Goal: Task Accomplishment & Management: Complete application form

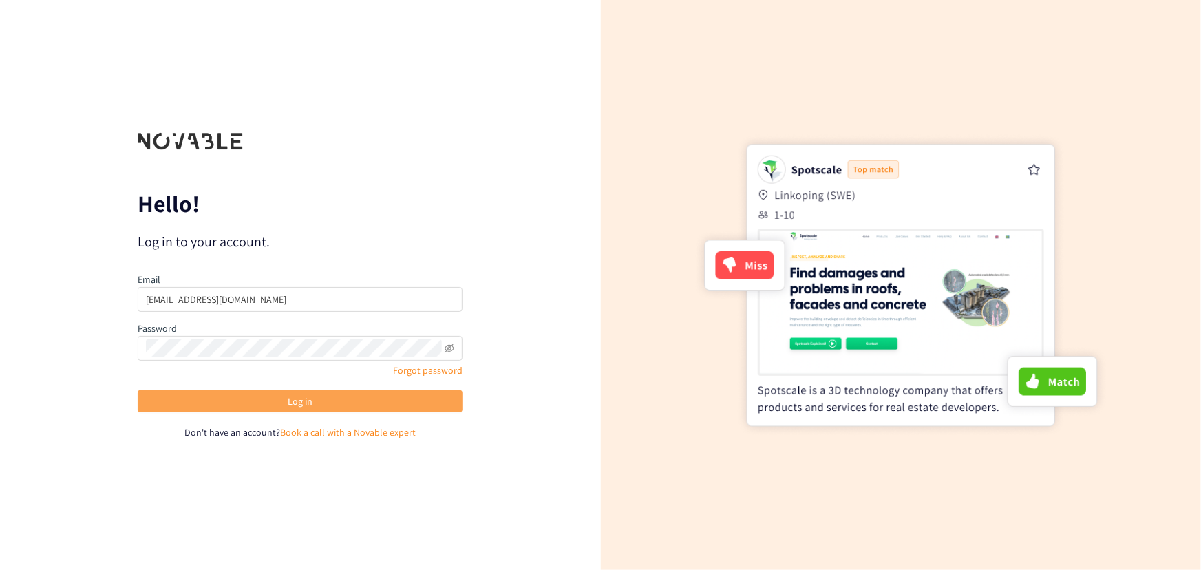
drag, startPoint x: 0, startPoint y: 0, endPoint x: 355, endPoint y: 401, distance: 535.8
click at [355, 401] on button "Log in" at bounding box center [300, 401] width 325 height 22
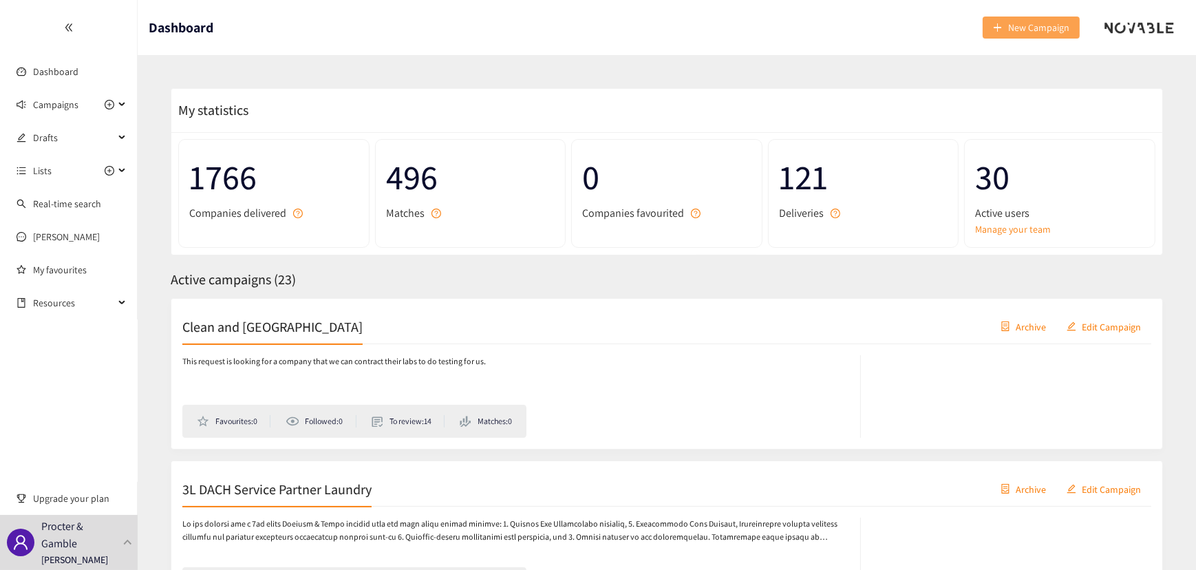
click at [1012, 23] on span "New Campaign" at bounding box center [1038, 27] width 61 height 15
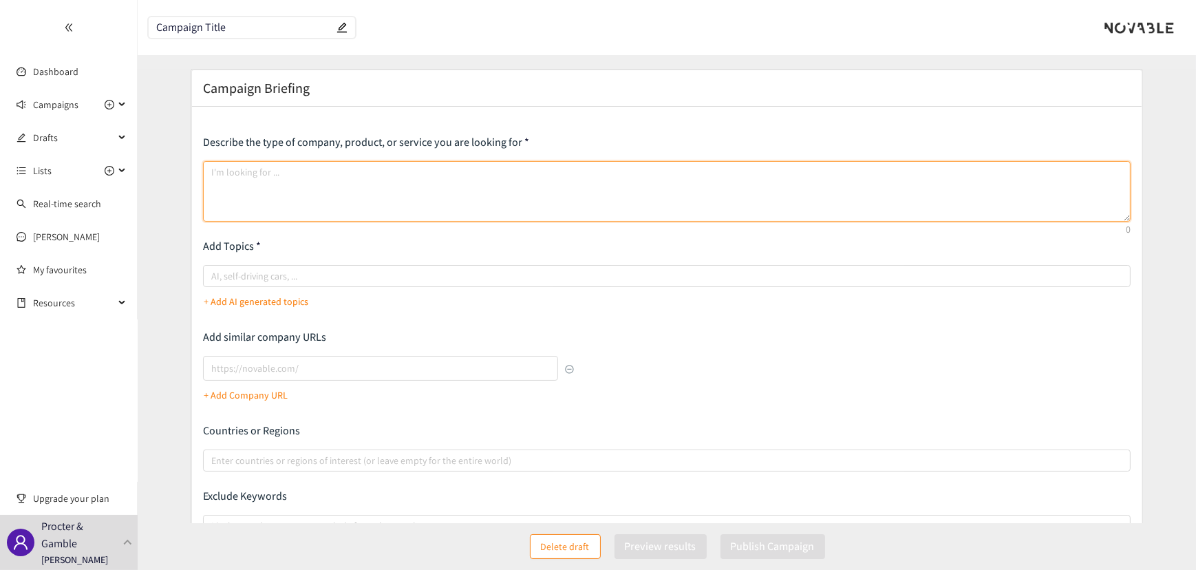
click at [350, 192] on textarea at bounding box center [667, 191] width 928 height 61
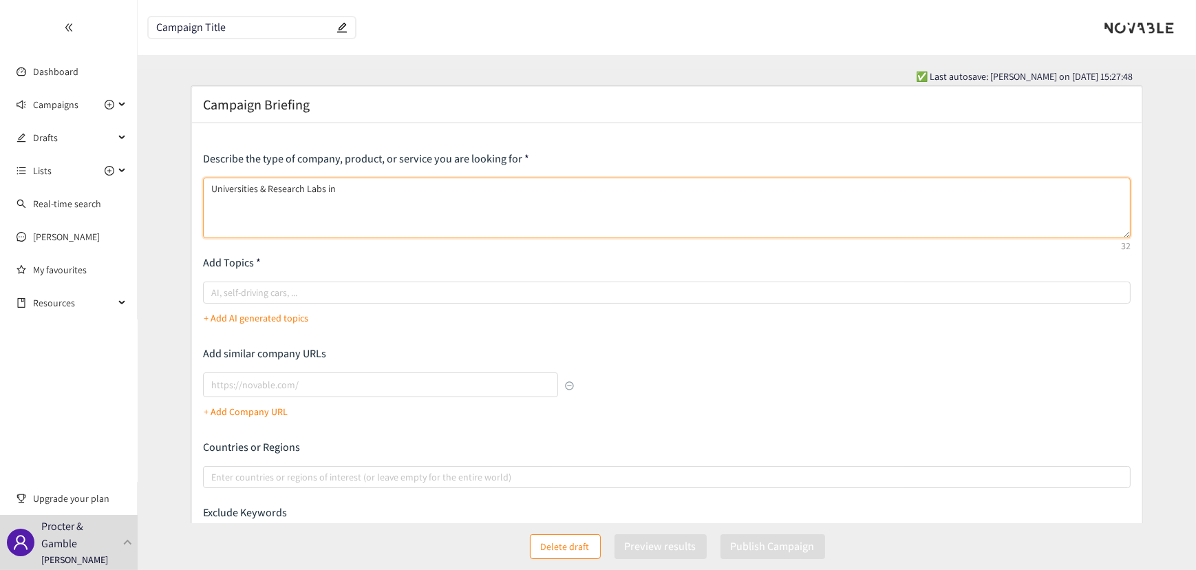
paste textarea "[PERSONAL] - Pension - 002"
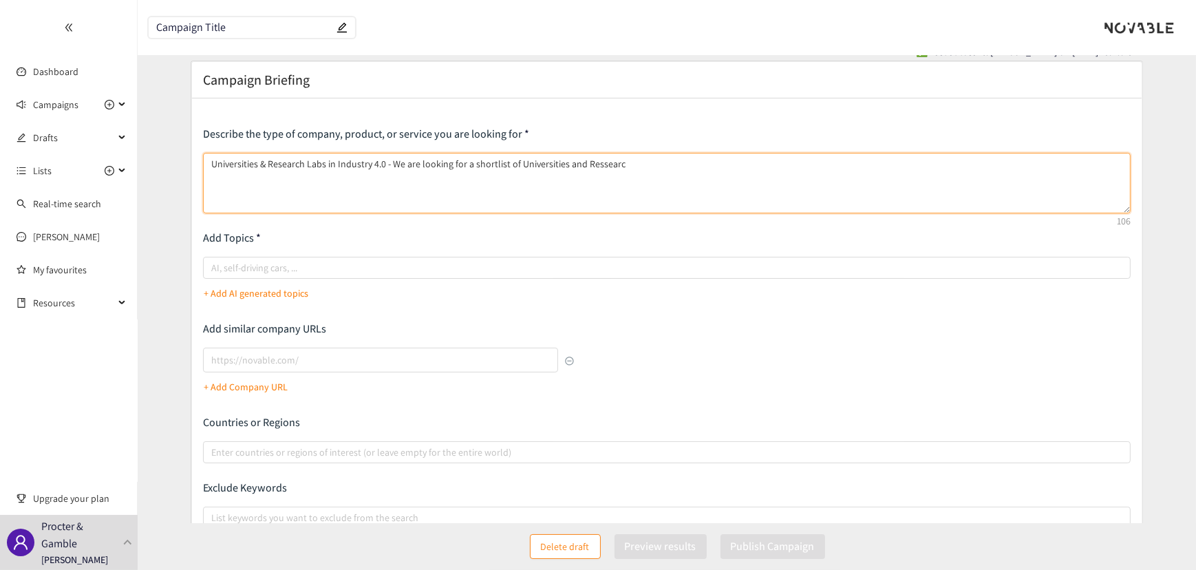
scroll to position [22, 0]
click at [641, 169] on textarea "Universities & Research Labs in Industry 4.0 - We are looking for a shortlist o…" at bounding box center [667, 186] width 928 height 61
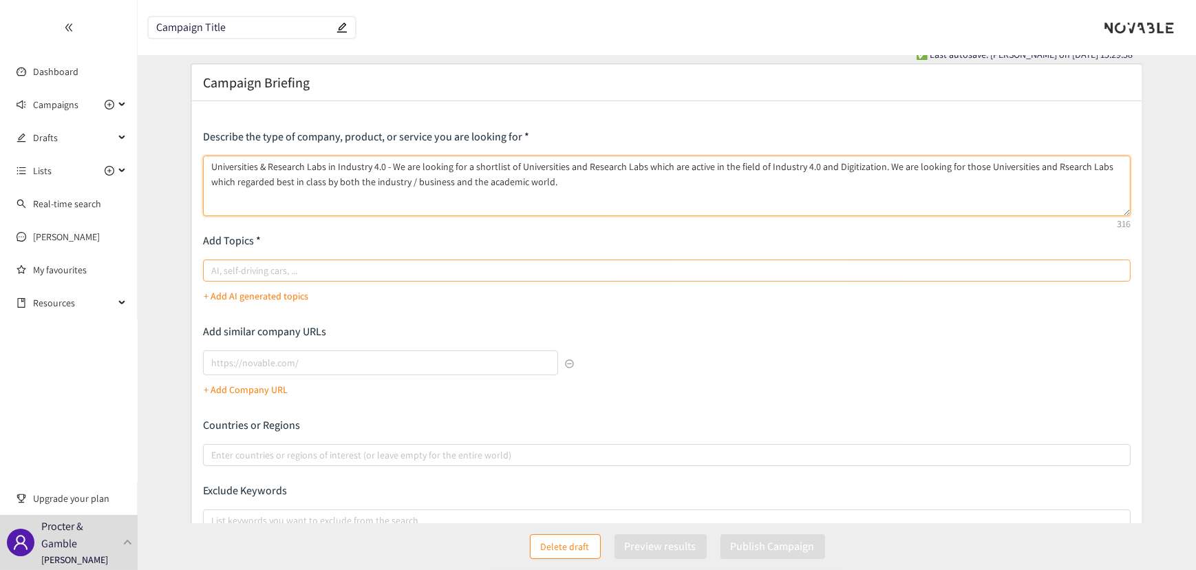
click at [411, 273] on div at bounding box center [659, 270] width 907 height 17
type textarea "Universities & Research Labs in Industry 4.0 - We are looking for a shortlist o…"
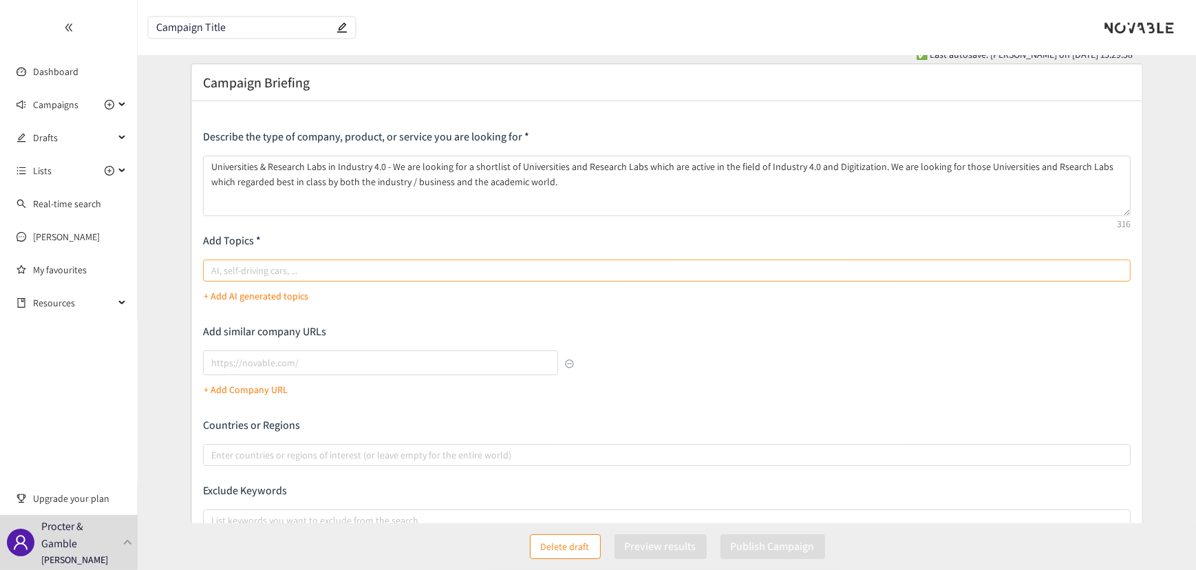
click at [214, 273] on input "AI, self-driving cars, ..." at bounding box center [212, 270] width 3 height 17
type input "Industry 4.0"
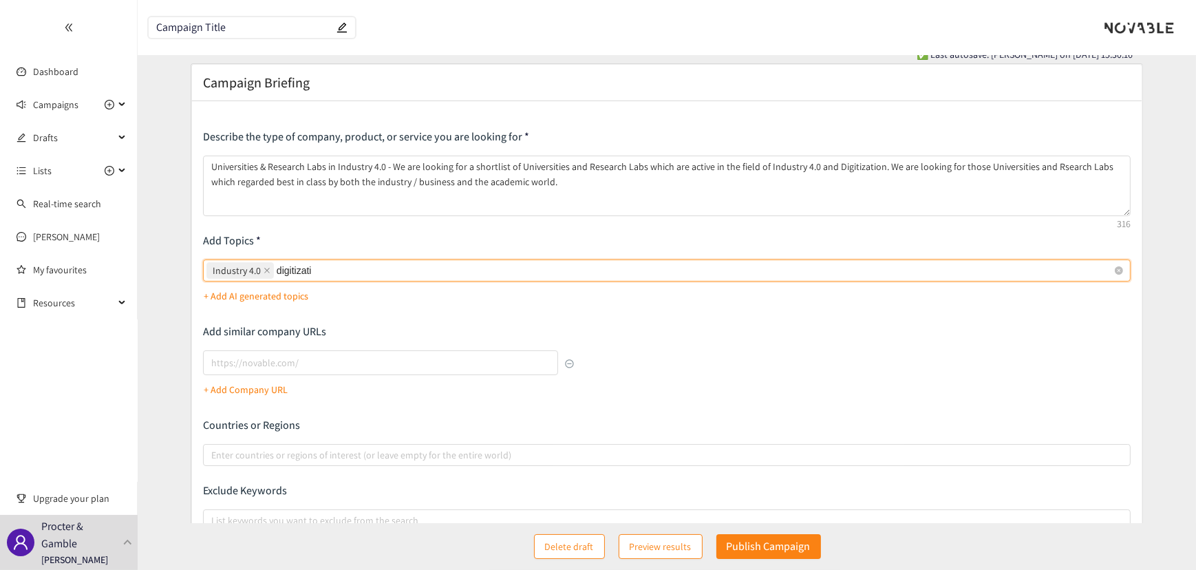
type input "digitizatio"
click at [328, 271] on icon "close" at bounding box center [329, 271] width 6 height 6
click at [339, 271] on input "Industry 4.0, digitizatio Industry 4.0 digitizatio" at bounding box center [340, 270] width 3 height 17
type input "digitization"
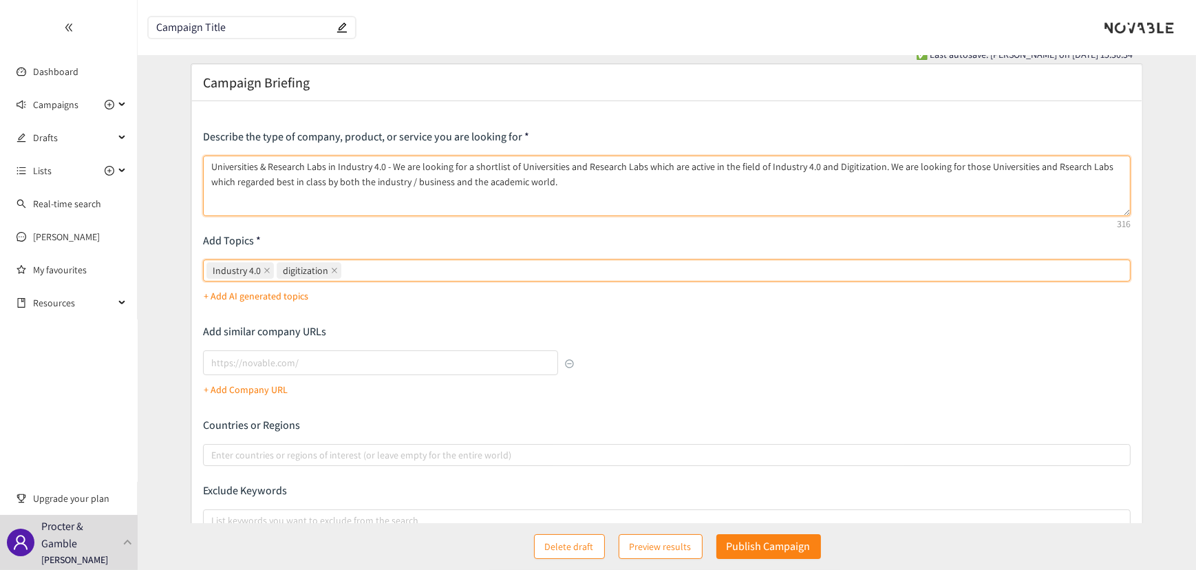
click at [1043, 166] on textarea "Universities & Research Labs in Industry 4.0 - We are looking for a shortlist o…" at bounding box center [667, 186] width 928 height 61
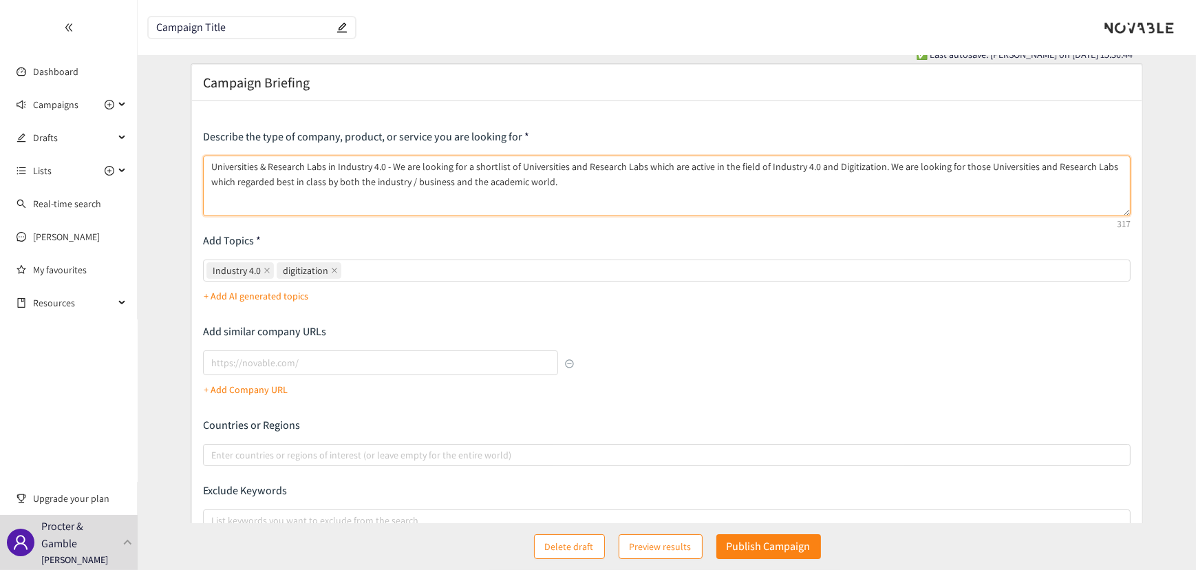
click at [530, 183] on textarea "Universities & Research Labs in Industry 4.0 - We are looking for a shortlist o…" at bounding box center [667, 186] width 928 height 61
click at [420, 271] on div "Industry 4.0 digitization" at bounding box center [659, 270] width 907 height 19
type textarea "Universities & Research Labs in Industry 4.0 - We are looking for a shortlist o…"
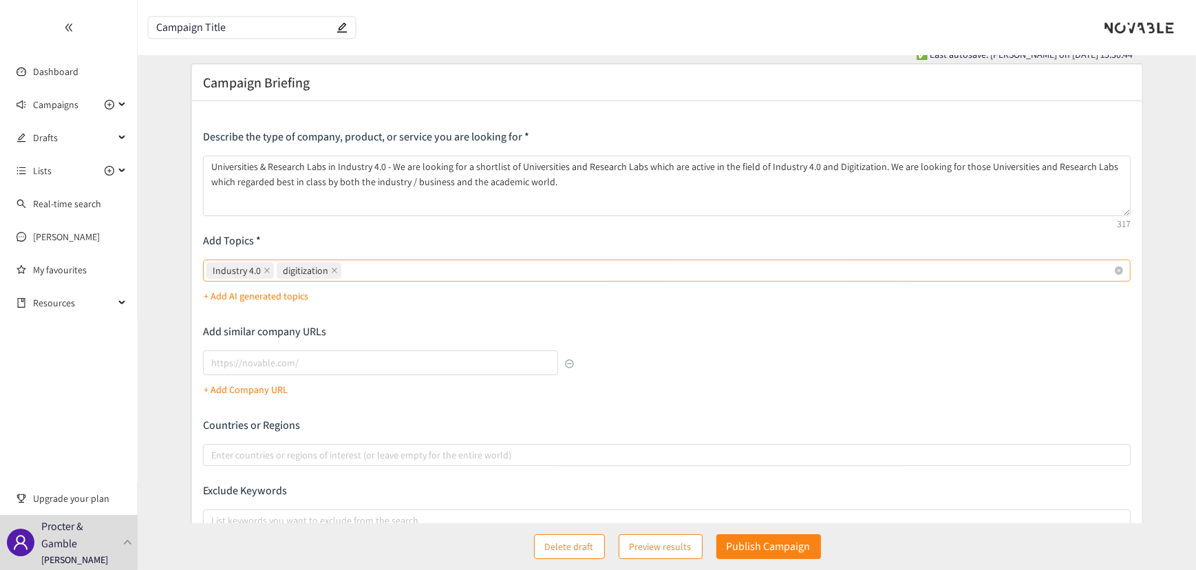
click at [347, 271] on input "Industry 4.0 digitization" at bounding box center [345, 270] width 3 height 17
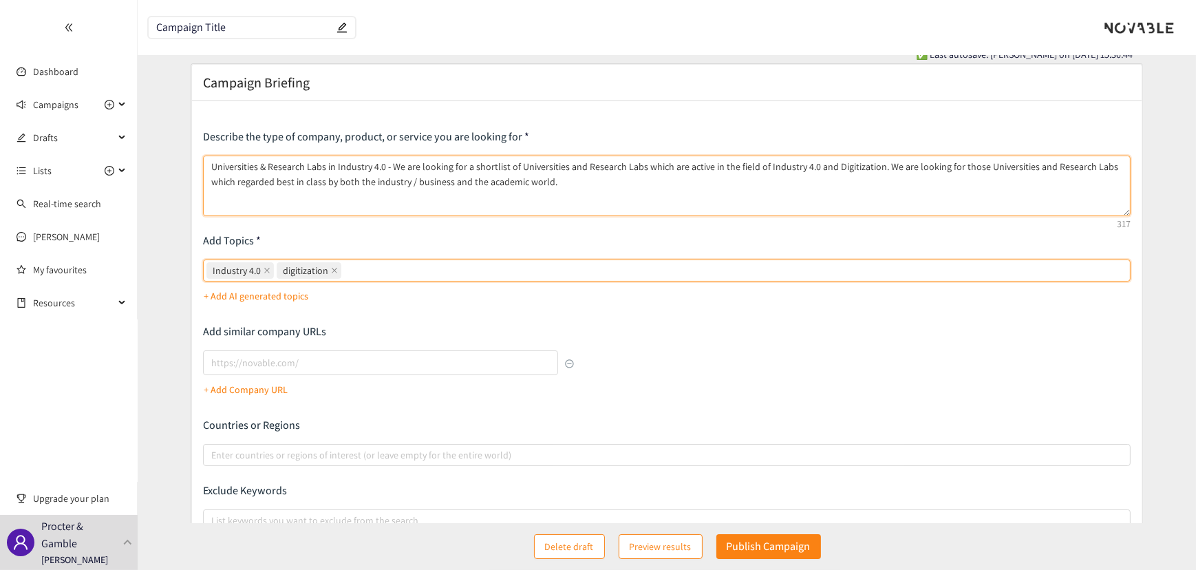
click at [549, 183] on textarea "Universities & Research Labs in Industry 4.0 - We are looking for a shortlist o…" at bounding box center [667, 186] width 928 height 61
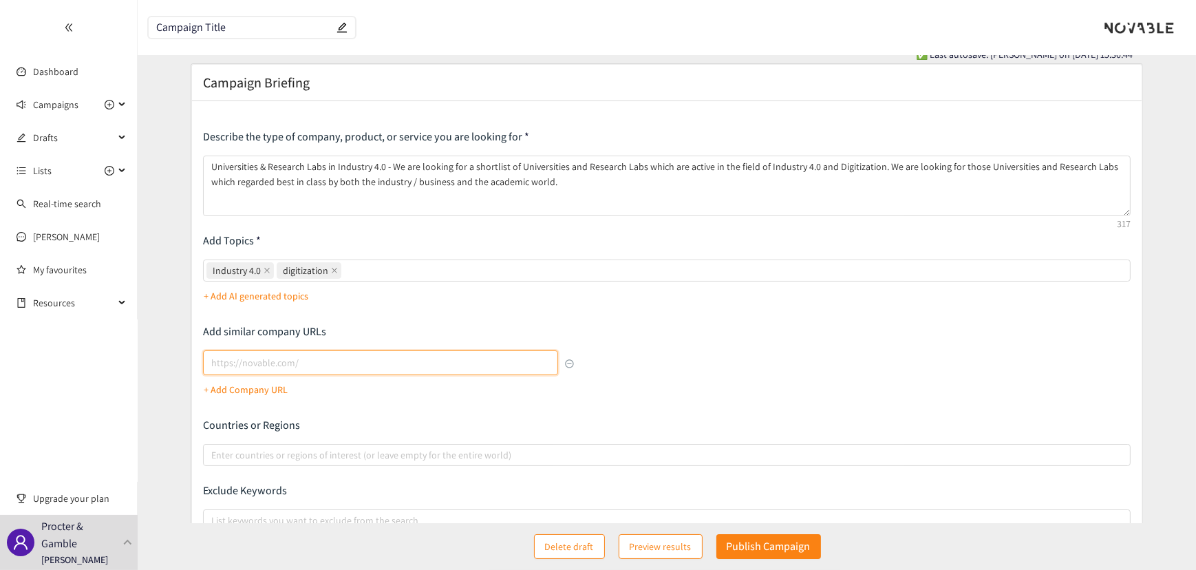
click at [355, 363] on input "lookalikes url" at bounding box center [380, 362] width 355 height 25
paste input "[URL][DOMAIN_NAME]"
type input "[URL][DOMAIN_NAME]"
click at [241, 388] on p "+ Add Company URL" at bounding box center [246, 389] width 84 height 15
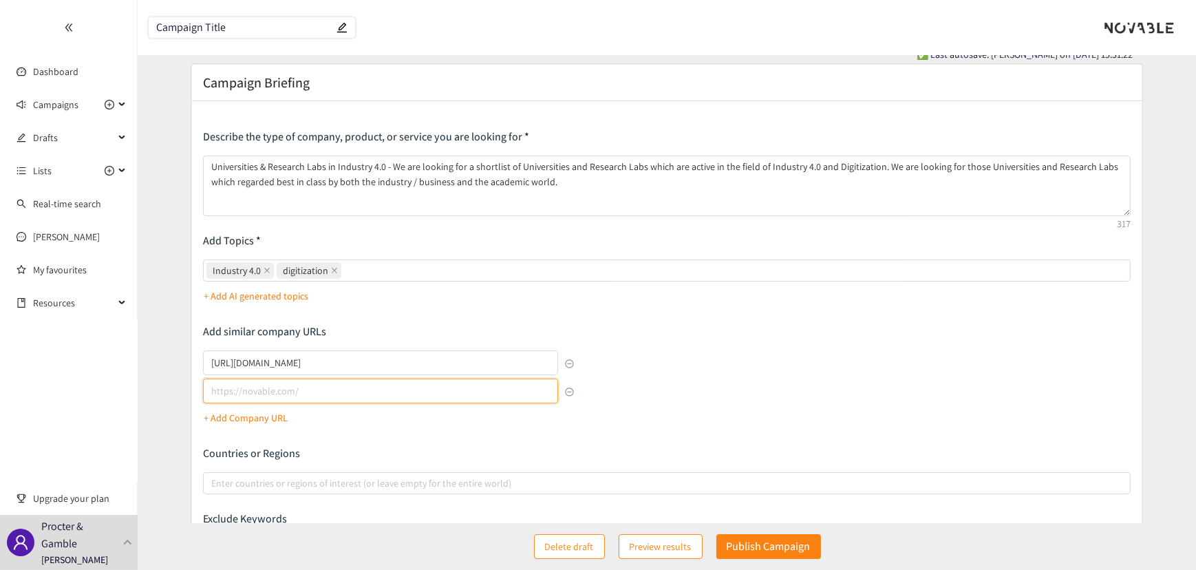
click at [247, 391] on input "lookalikes url" at bounding box center [380, 391] width 355 height 25
paste input "[URL][DOMAIN_NAME]"
type input "[URL][DOMAIN_NAME]"
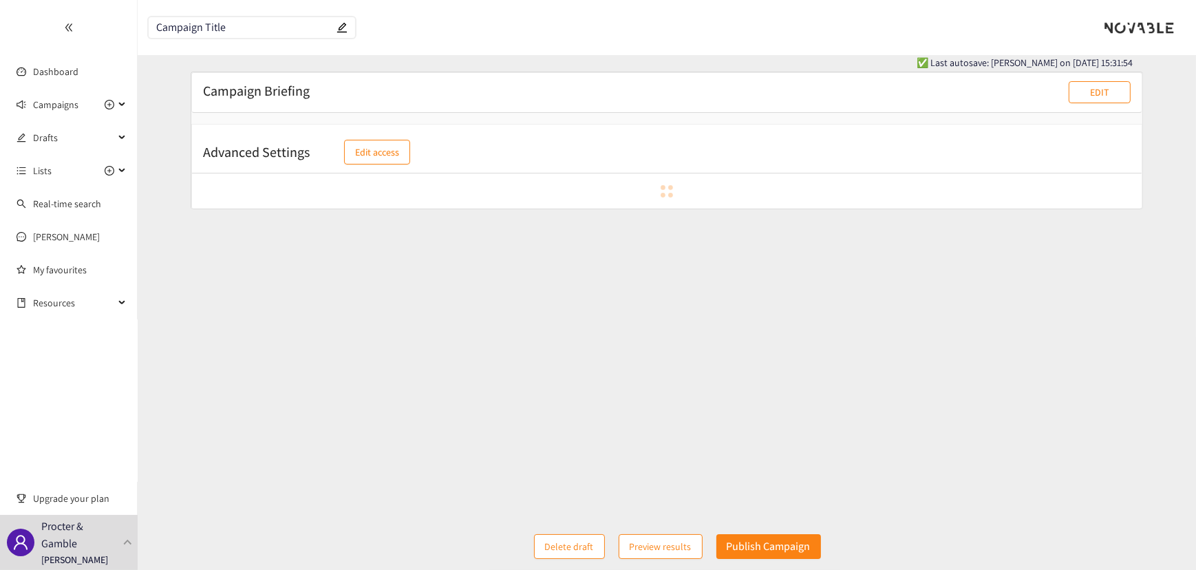
scroll to position [14, 0]
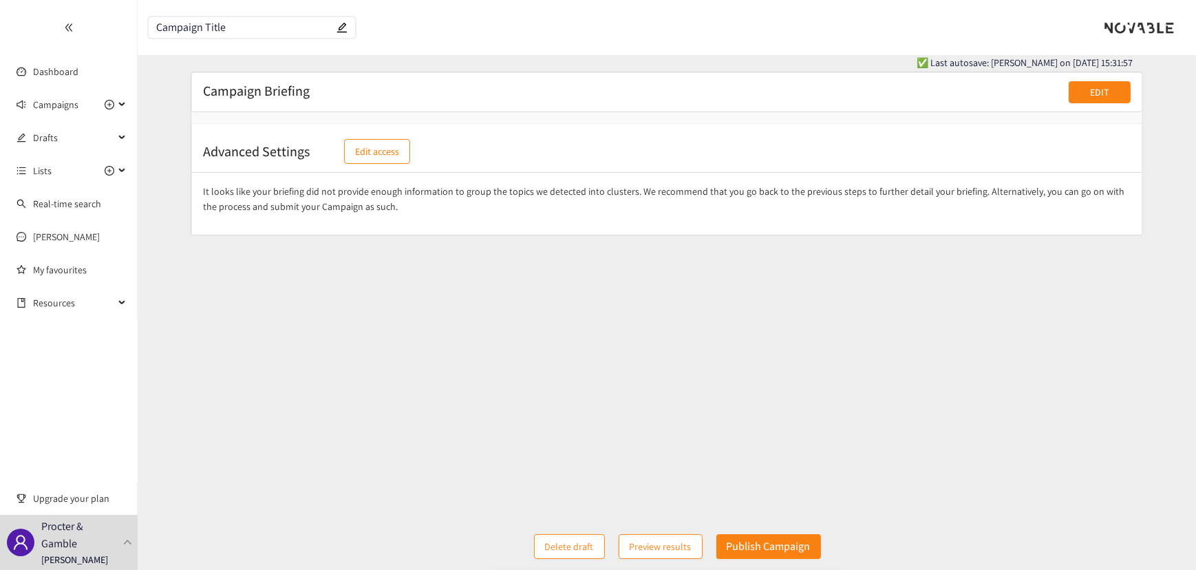
click at [1084, 90] on button "EDIT" at bounding box center [1100, 92] width 62 height 22
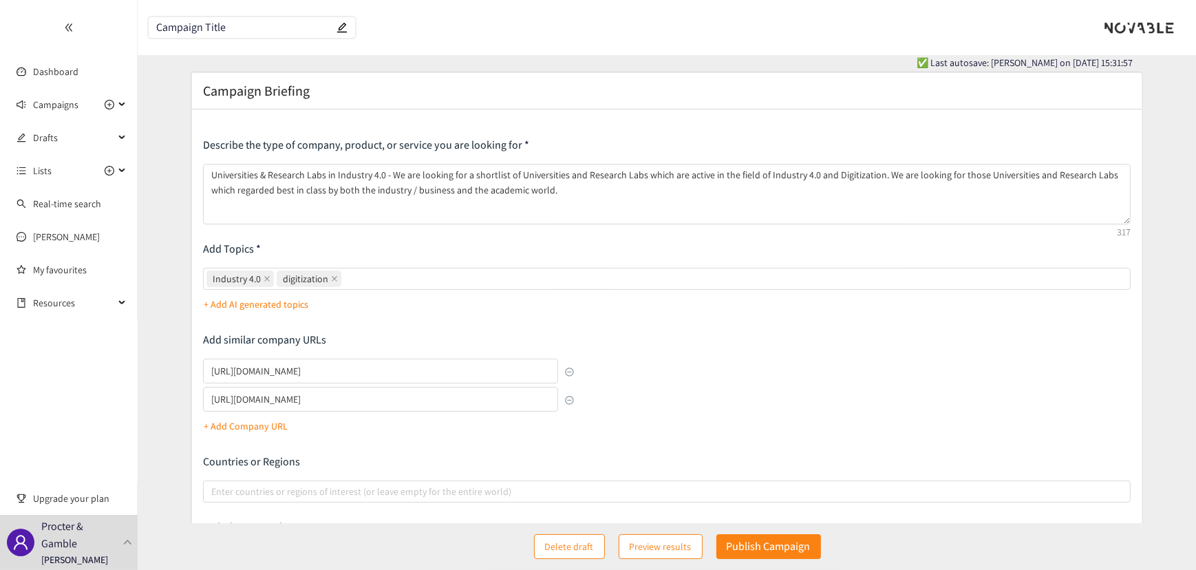
click at [274, 427] on p "+ Add Company URL" at bounding box center [246, 425] width 84 height 15
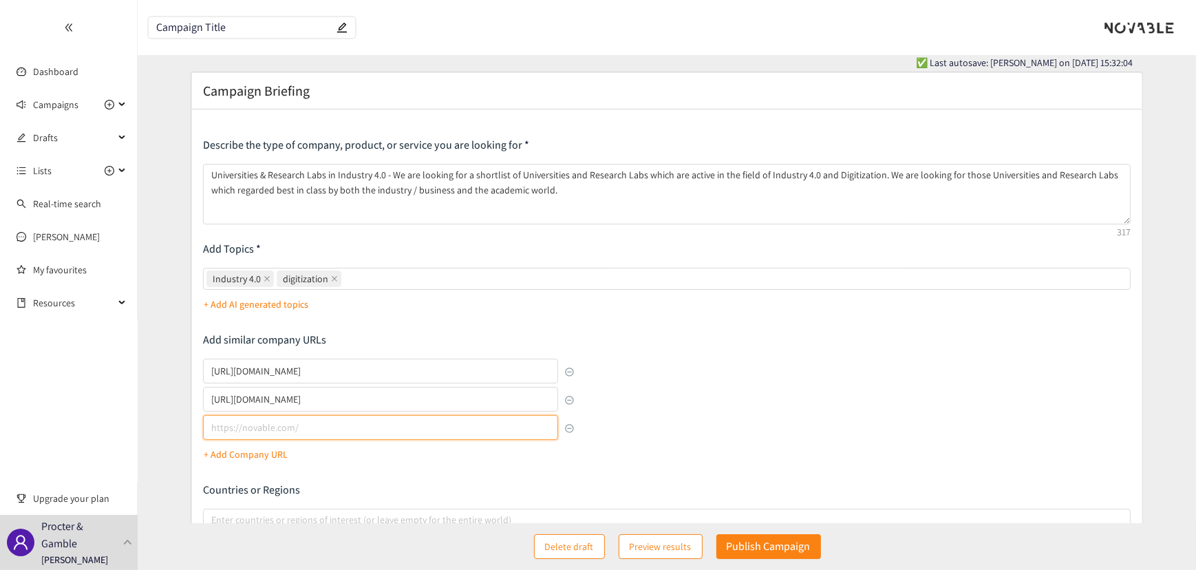
click at [300, 427] on input "lookalikes url" at bounding box center [380, 427] width 355 height 25
paste input "[URL][DOMAIN_NAME]"
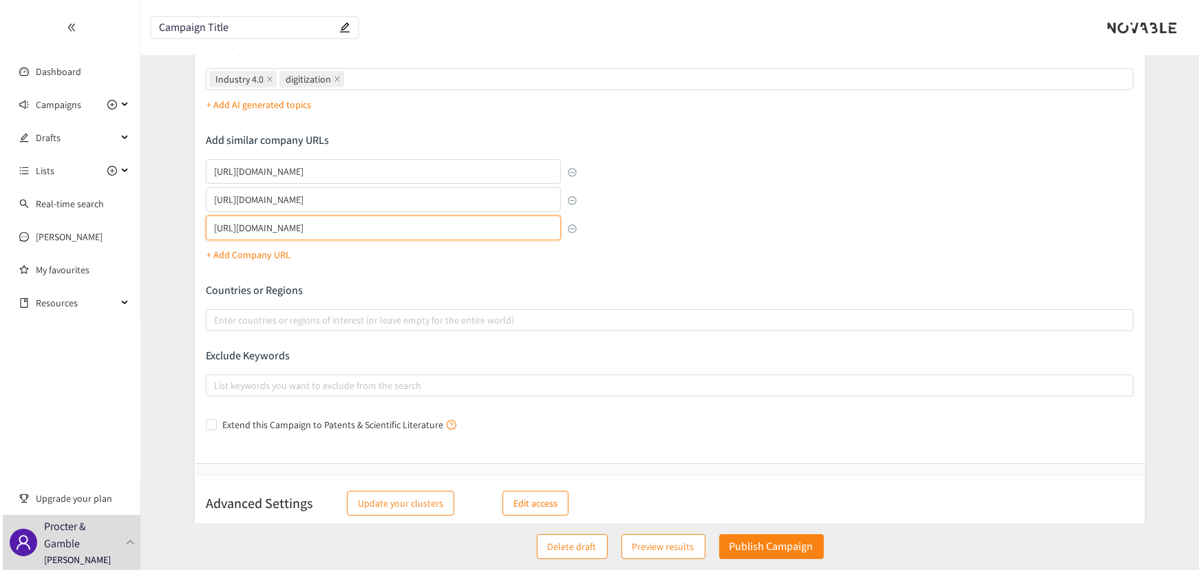
scroll to position [227, 0]
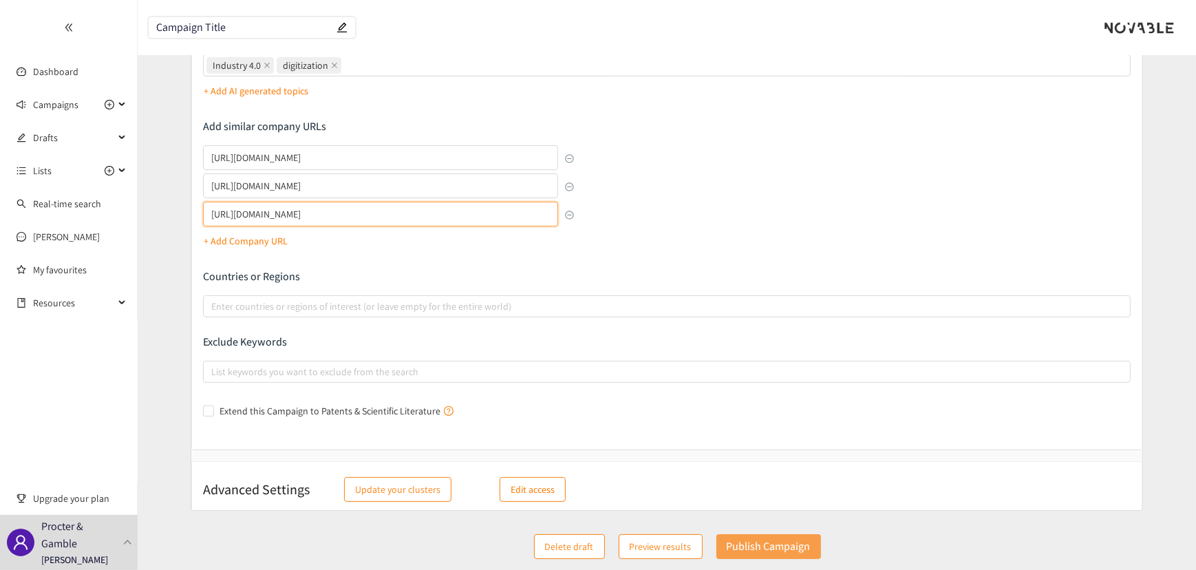
type input "[URL][DOMAIN_NAME]"
click at [760, 542] on p "Publish Campaign" at bounding box center [769, 545] width 84 height 17
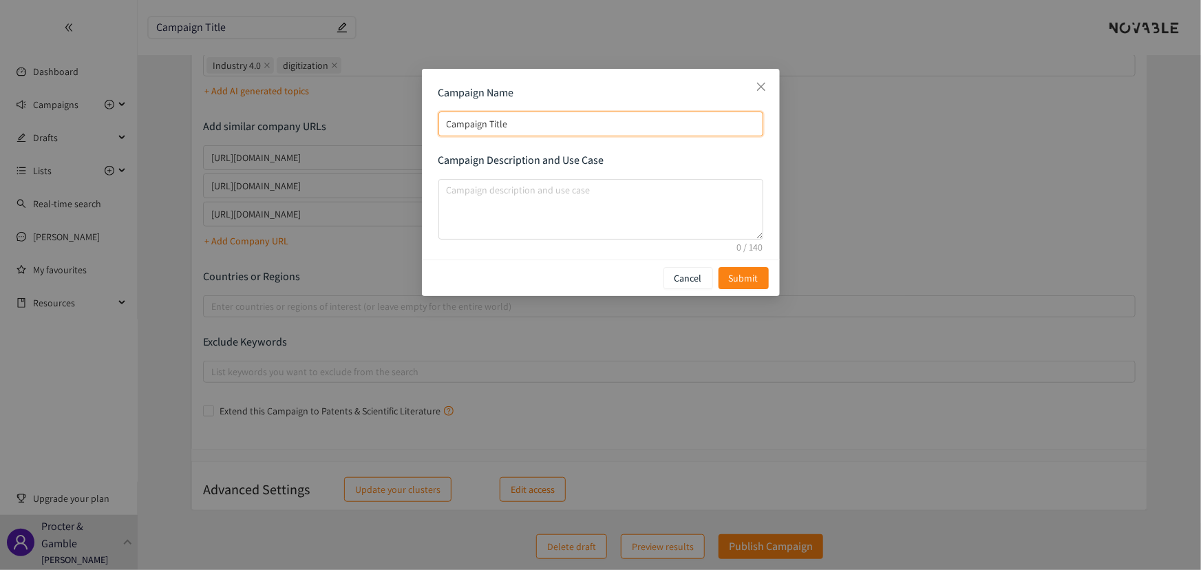
click at [507, 126] on input "Campaign Title" at bounding box center [600, 123] width 325 height 25
type input "I"
type input "In"
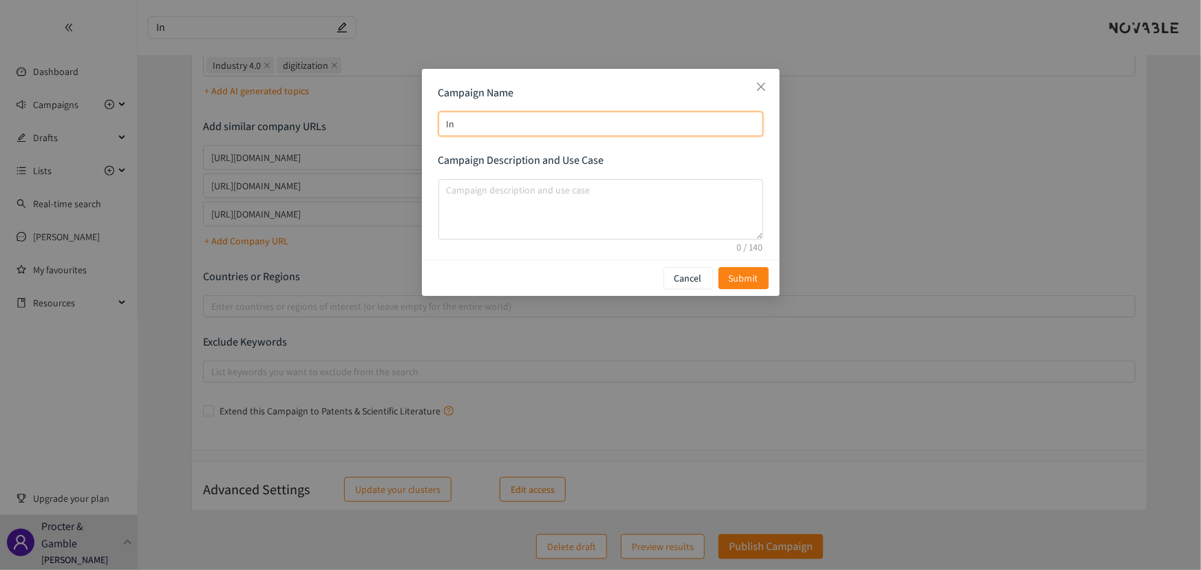
type input "Ind"
type input "Indu"
type input "Indus"
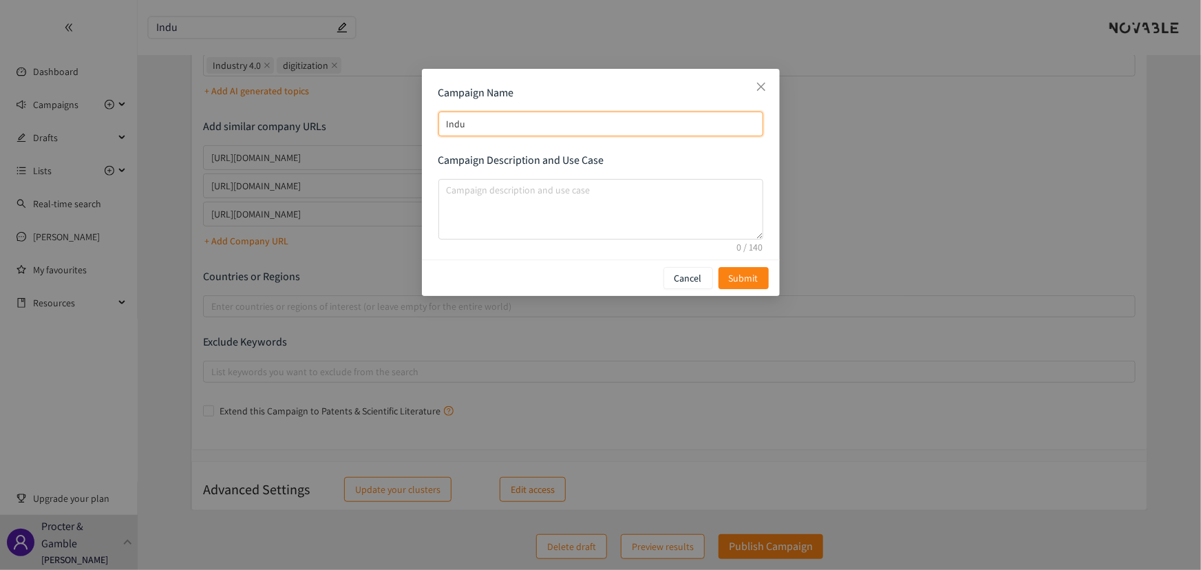
type input "Indus"
type input "Indust"
type input "Industr"
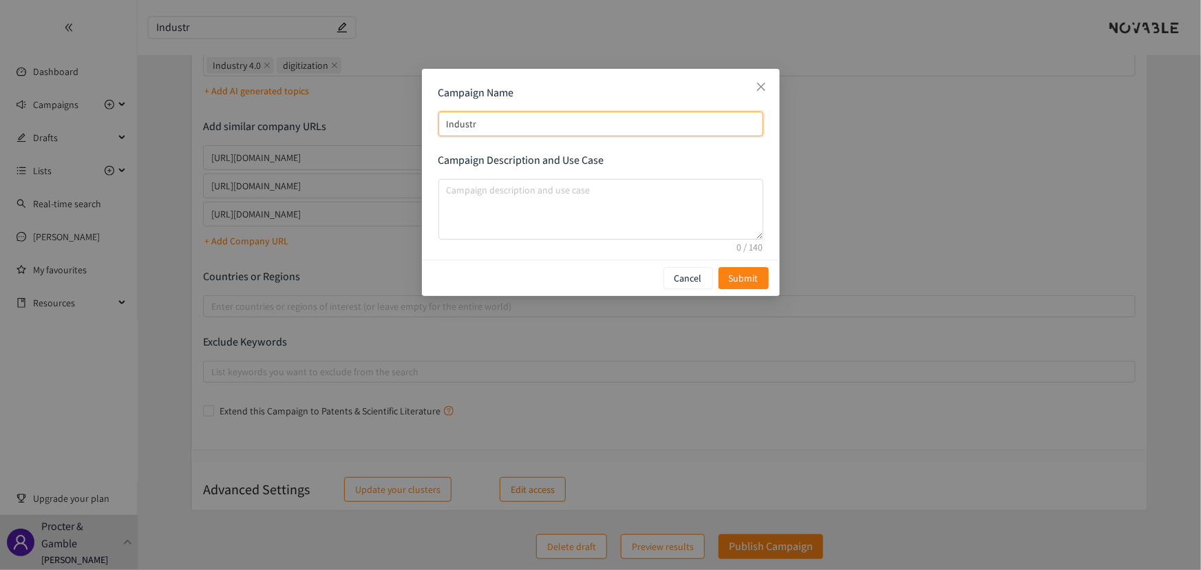
type input "Industry"
type input "Industry 4"
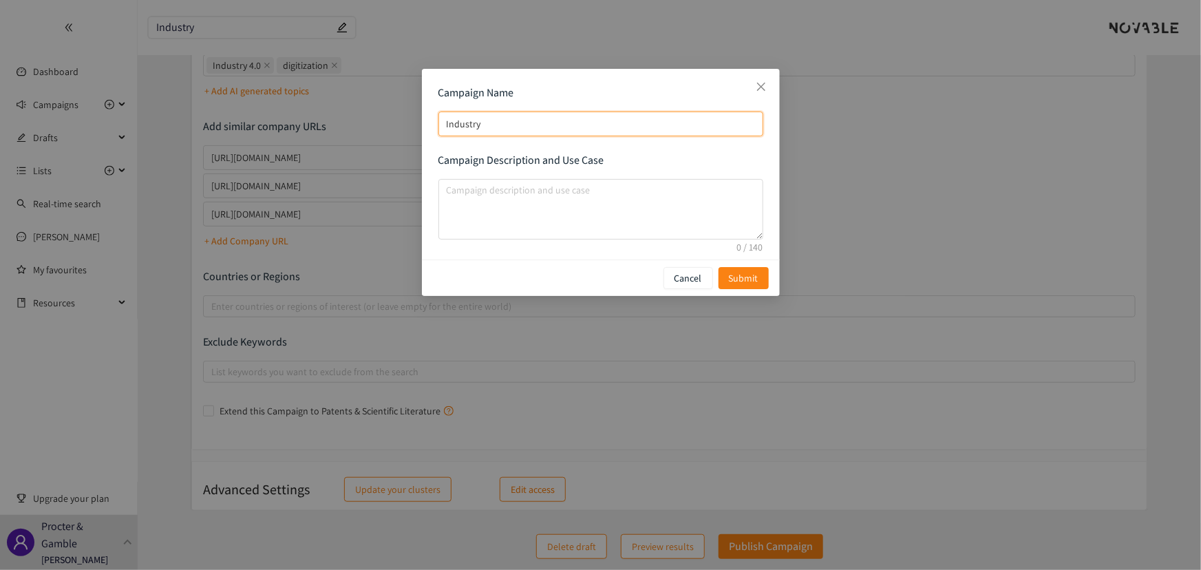
type input "Industry 4"
type input "Industry 4."
type input "Industry 4.0"
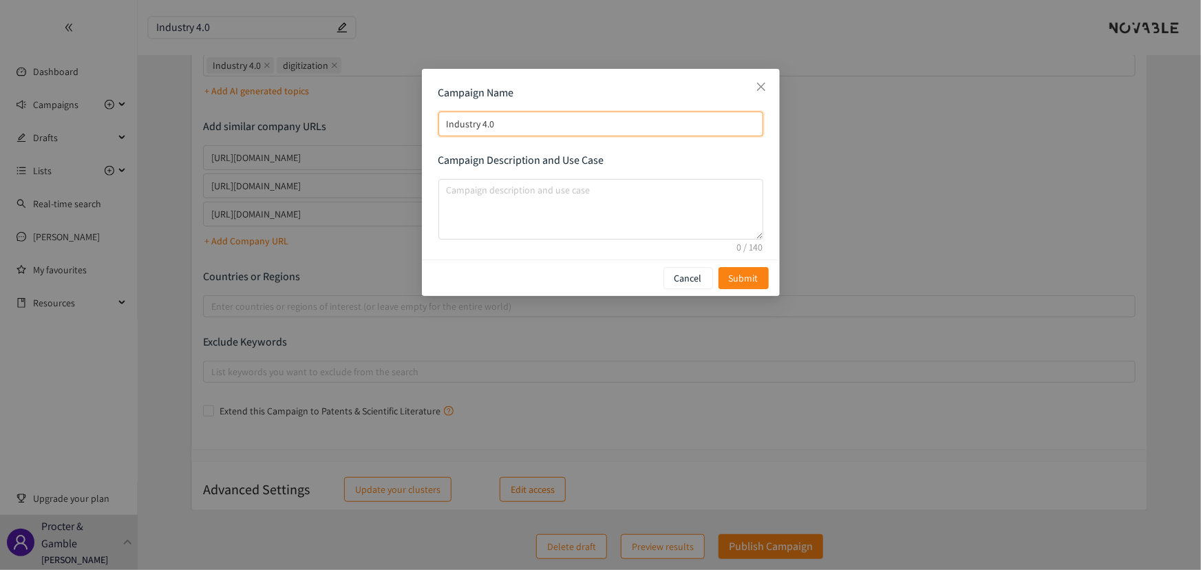
type input "Industry 4.0"
type input "Industry 4.0 -"
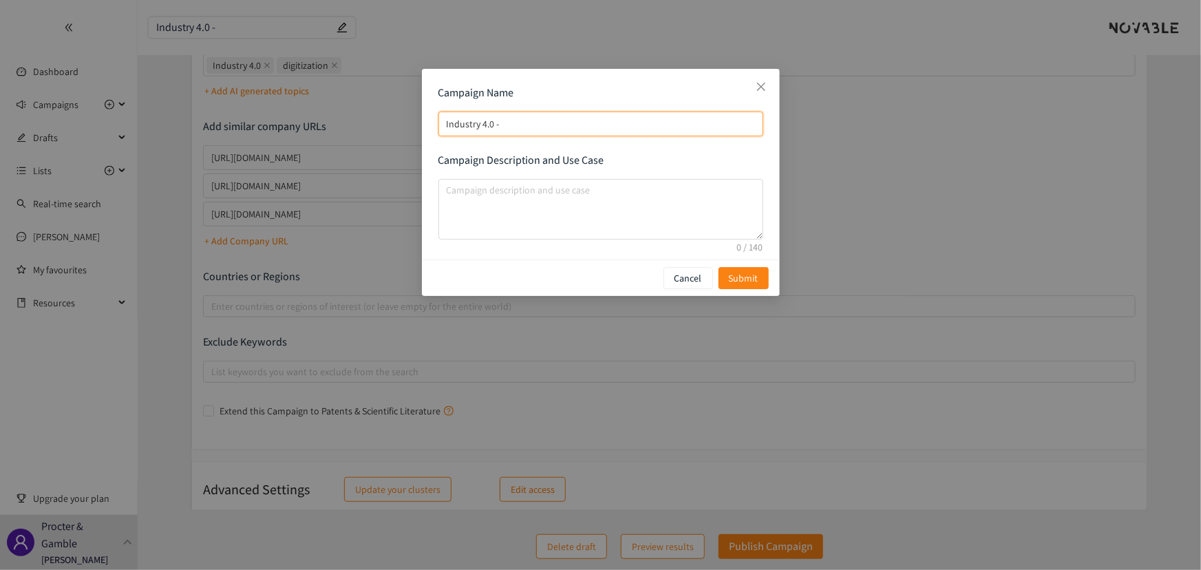
type input "Industry 4.0 -"
type input "Industry 4.0 - U"
type input "Industry 4.0 -"
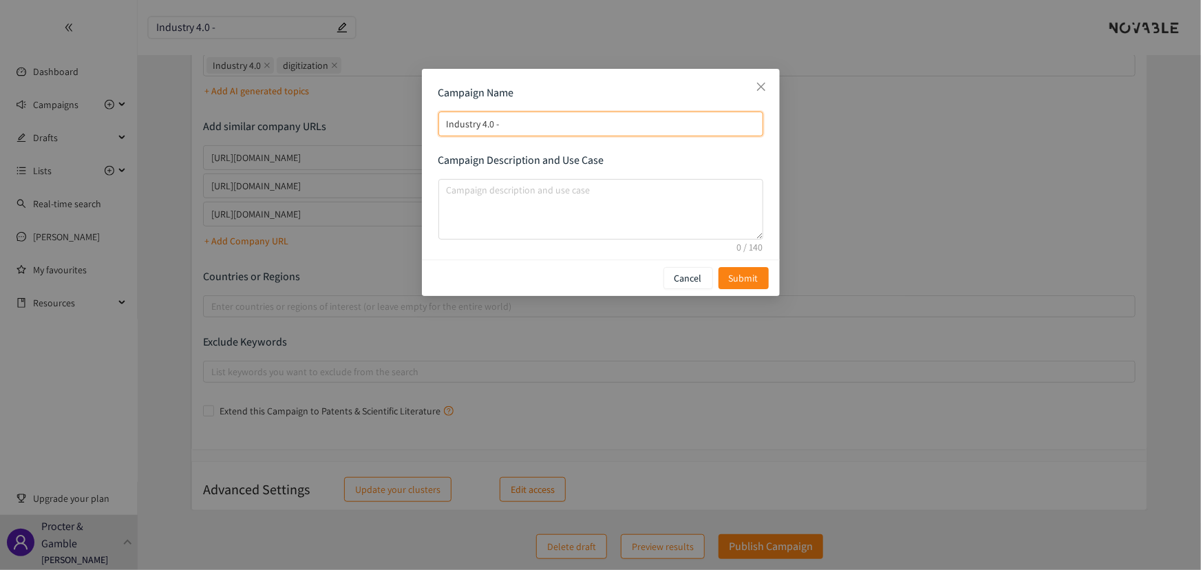
type input "Industry 4.0 -n"
type input "Industry 4.0 -ni"
type input "Industry 4.0 -niv"
type input "Industry 4.0 -nive"
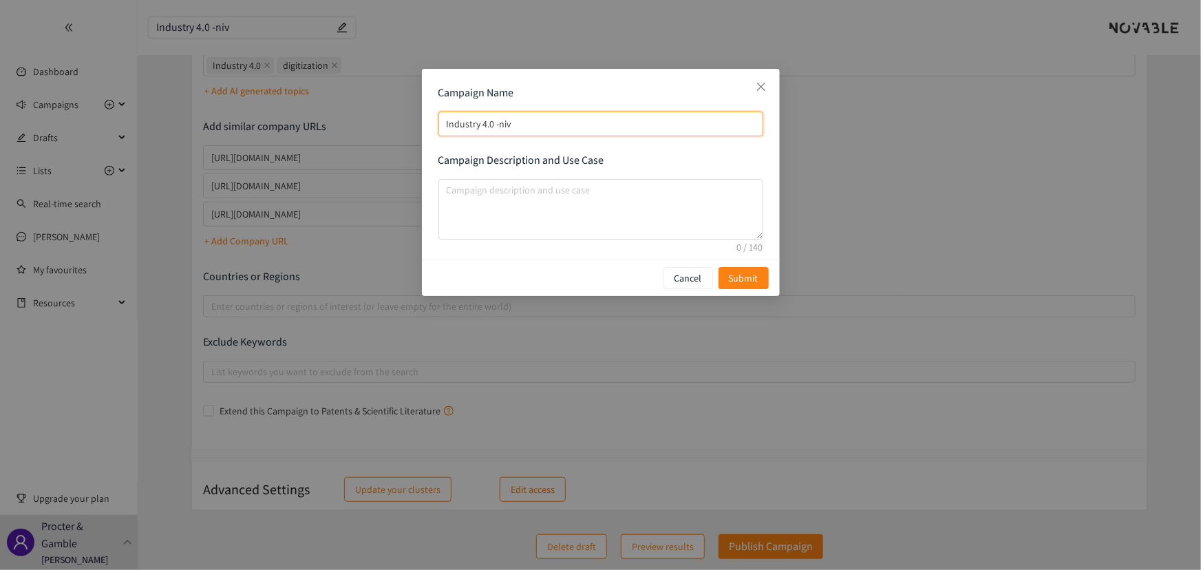
type input "Industry 4.0 -nive"
type input "Industry 4.0 -[PERSON_NAME]"
type input "Industry 4.0 -nive"
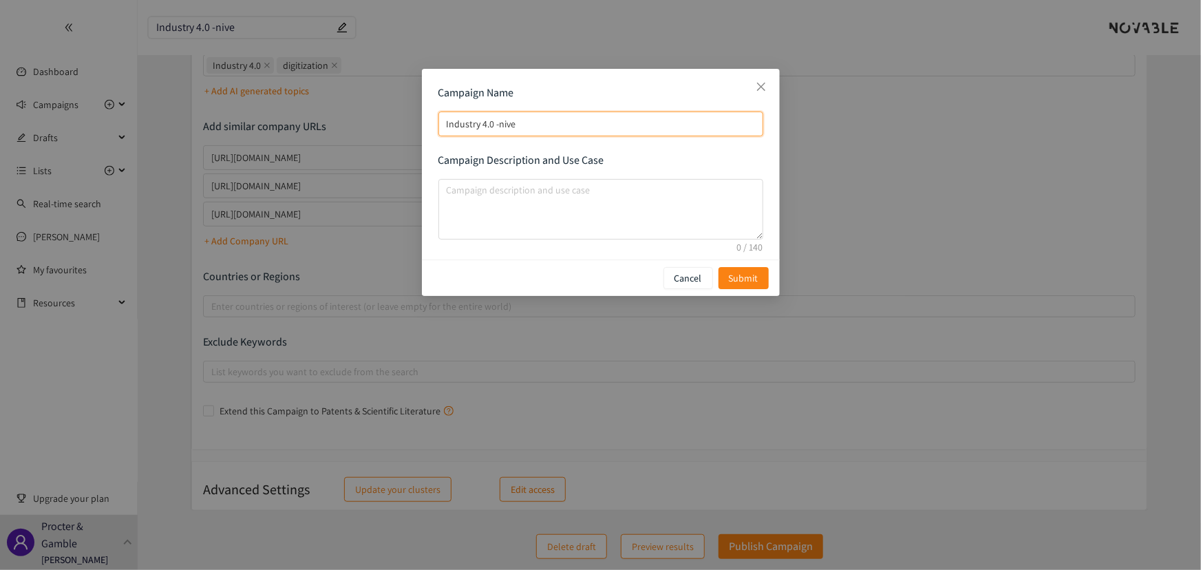
type input "Industry 4.0 -niv"
type input "Industry 4.0 -ni"
type input "Industry 4.0 -n"
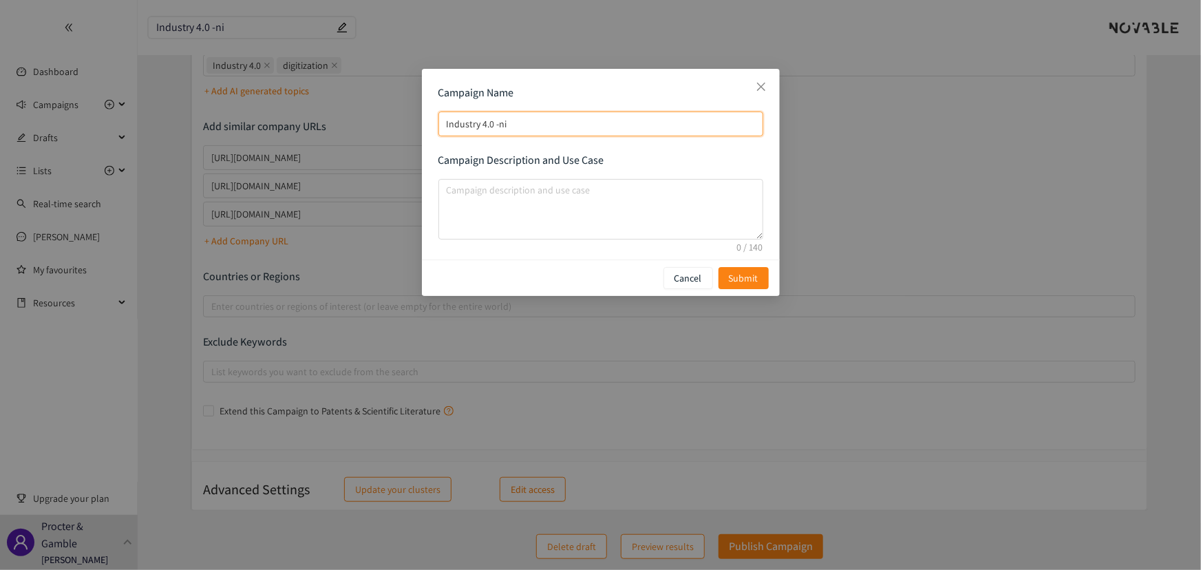
type input "Industry 4.0 -n"
type input "Industry 4.0 -"
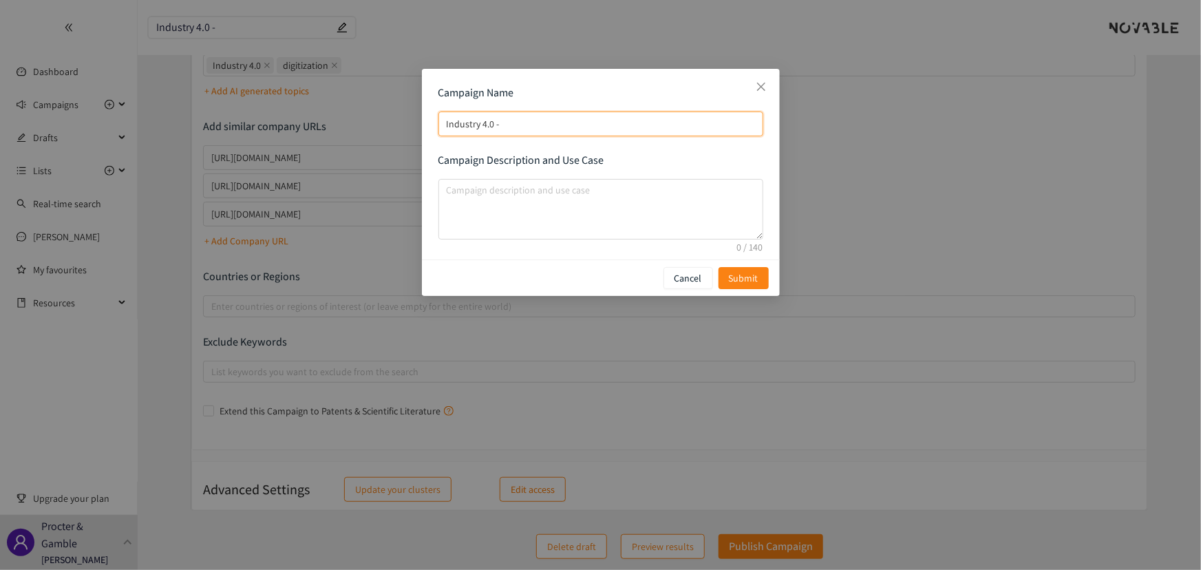
type input "Industry 4.0 -"
type input "Industry 4.0 -U"
type input "Industry 4.0 -Un"
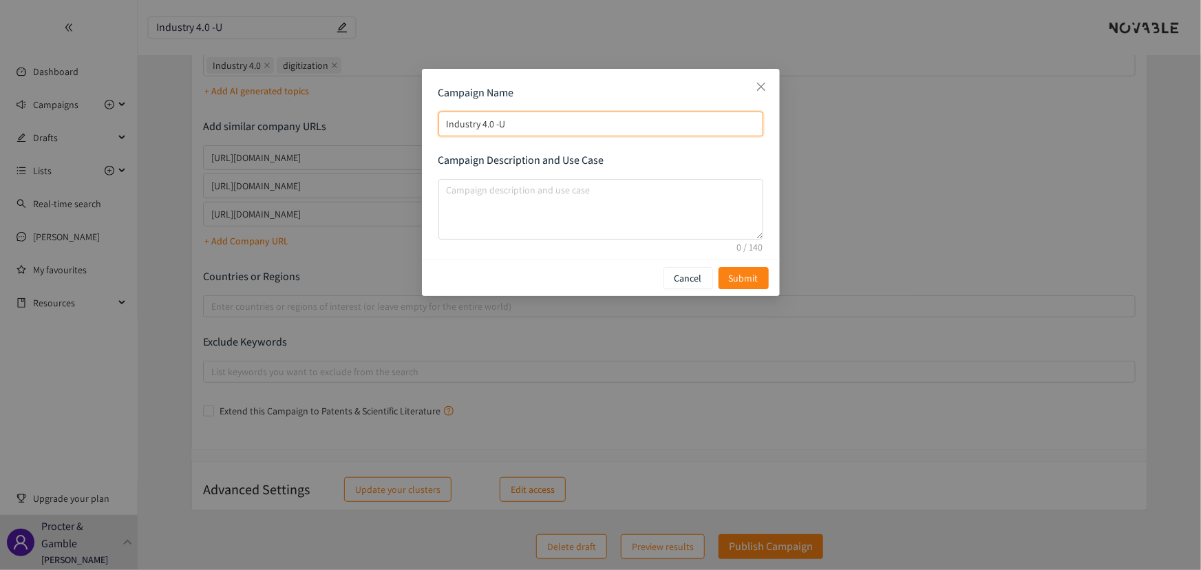
type input "Industry 4.0 -Un"
type input "Industry 4.0 -Uni"
type input "Industry 4.0 -Univ"
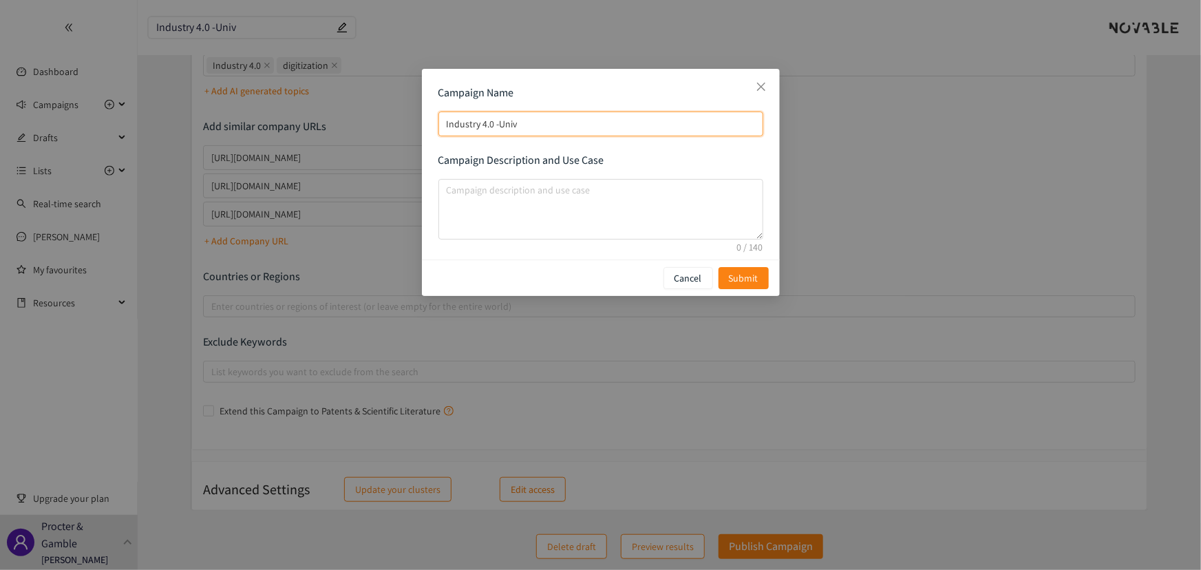
type input "Industry 4.0 -Unive"
type input "Industry 4.0 -Univer"
type input "Industry 4.0 -Univers"
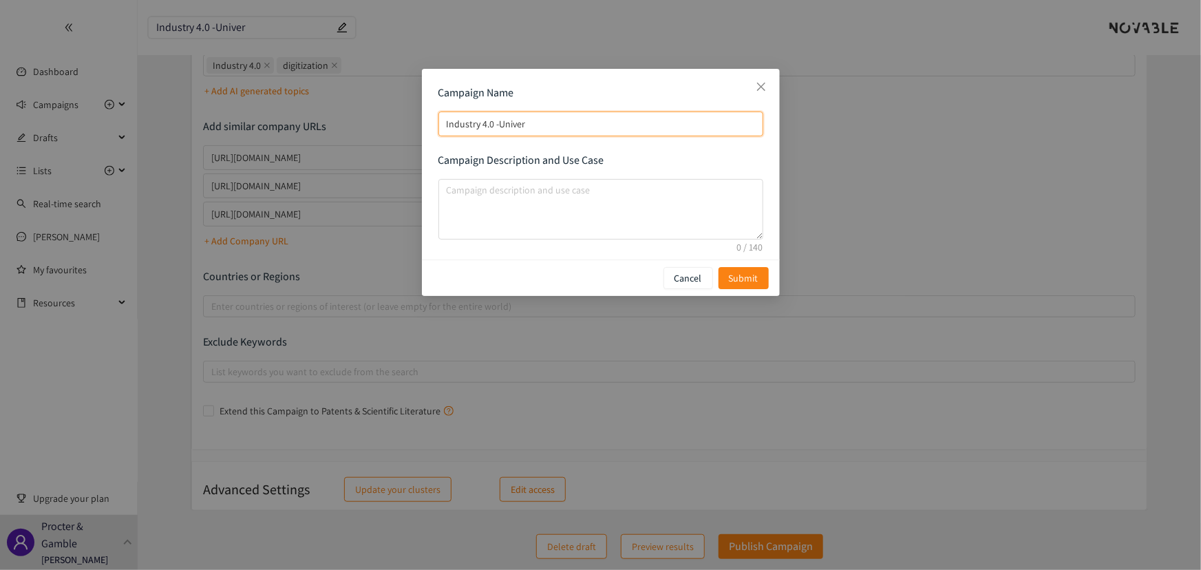
type input "Industry 4.0 -Univers"
type input "Industry 4.0 -Universi"
type input "Industry 4.0 -Universit"
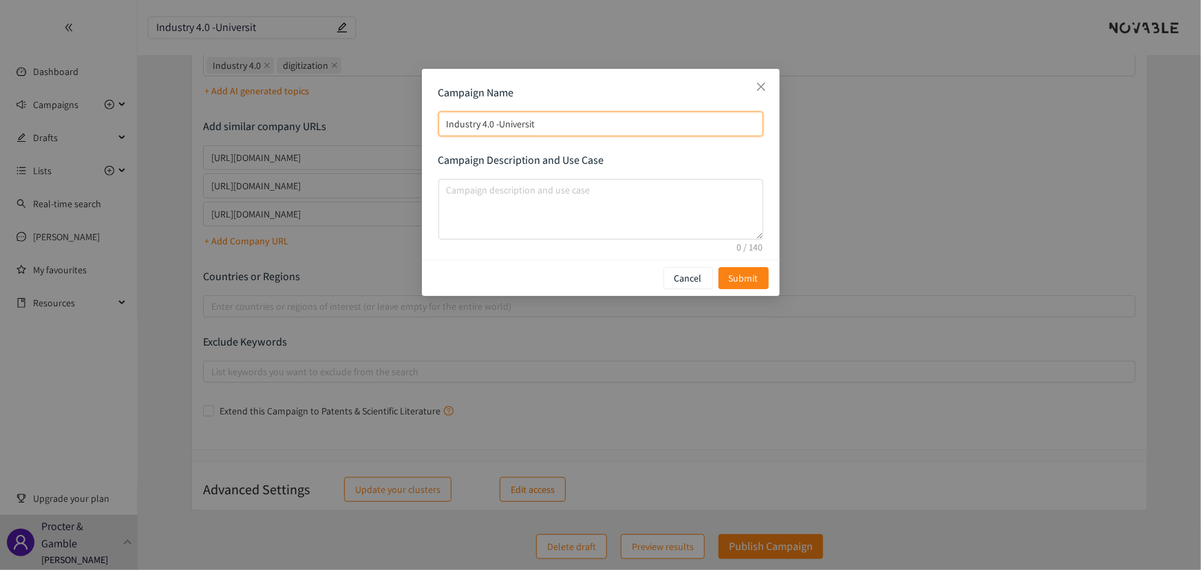
type input "Industry 4.0 -University"
type input "Industry 4.0 -University -"
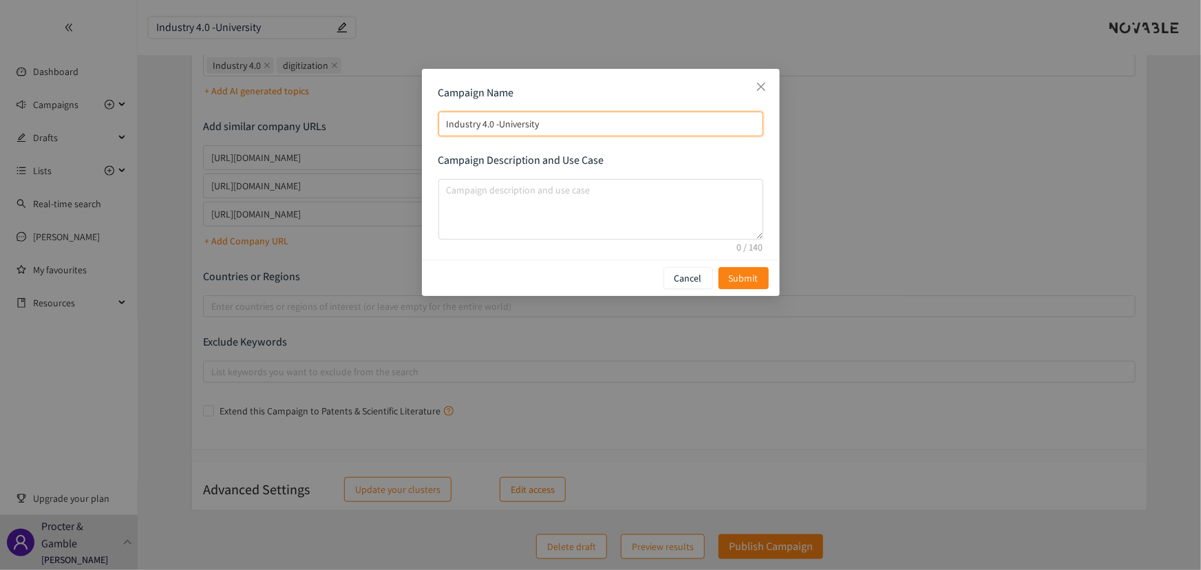
type input "Industry 4.0 -University -"
type input "Industry 4.0 -University - R"
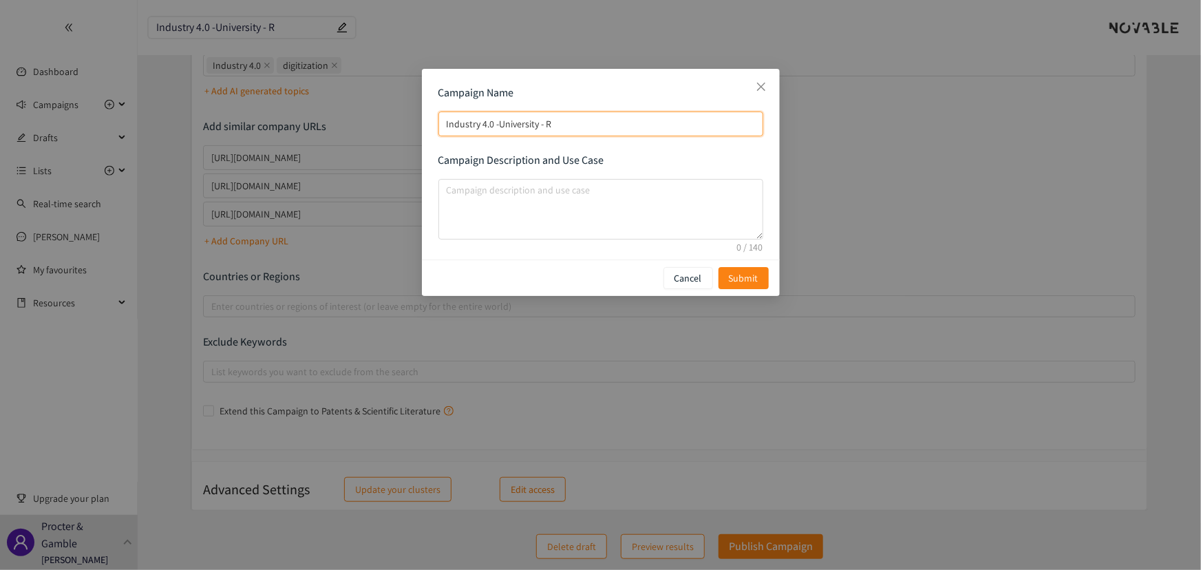
type input "Industry 4.0 -University - Re"
type input "Industry 4.0 -University - R"
type input "Industry 4.0 -University - Rs"
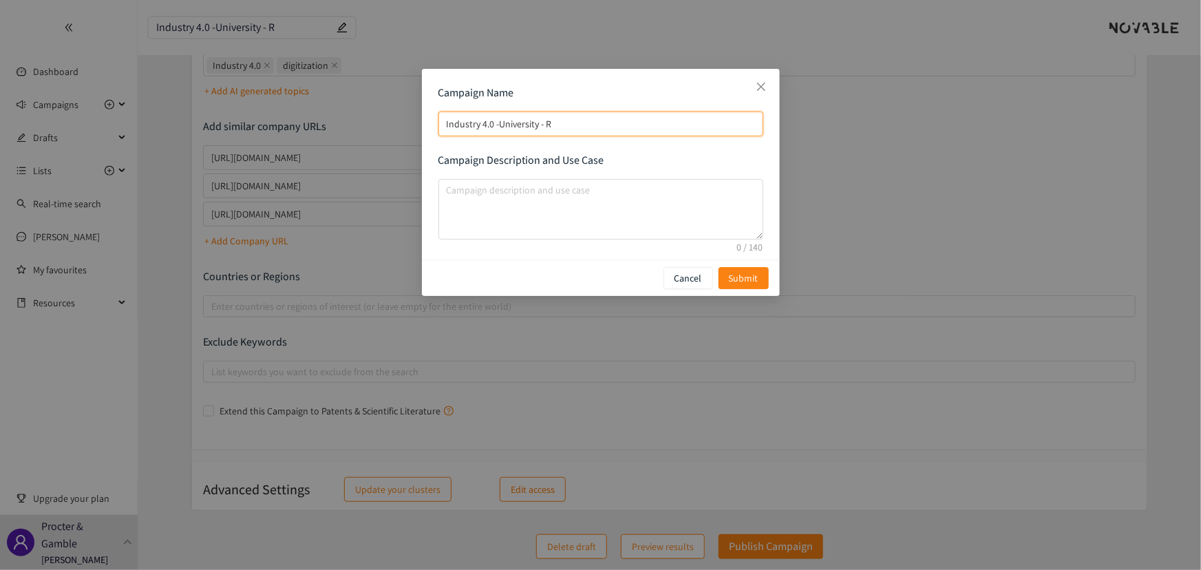
type input "Industry 4.0 -University - Rs"
type input "Industry 4.0 -University - R"
type input "Industry 4.0 -University - Re"
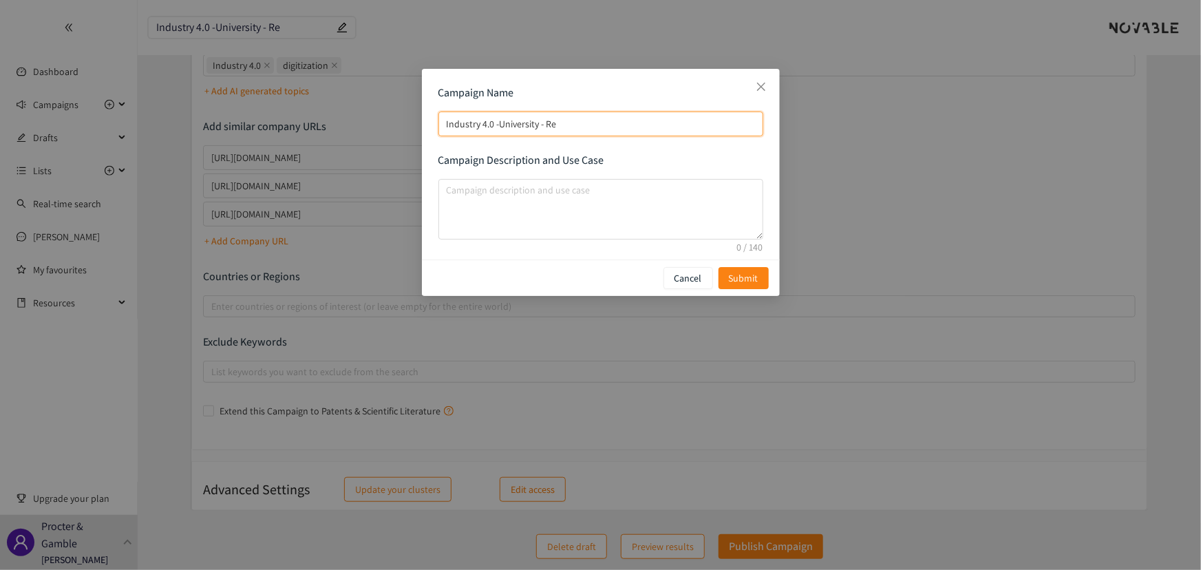
type input "Industry 4.0 -University - Res"
type input "Industry 4.0 -University - Rese"
type input "Industry 4.0 -University - Resea"
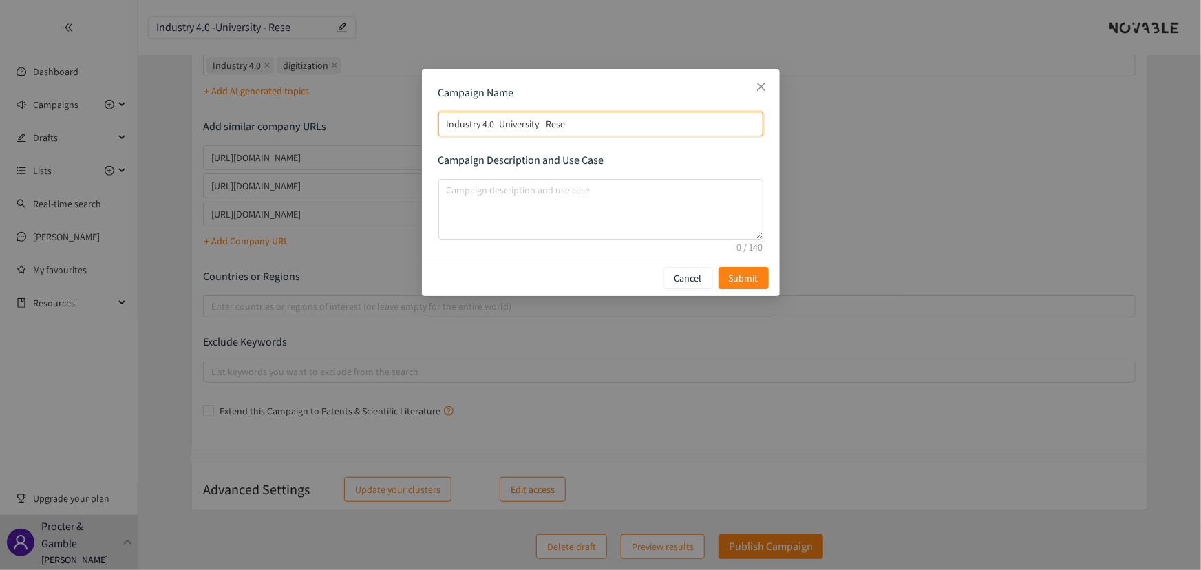
type input "Industry 4.0 -University - Resea"
type input "Industry 4.0 -University - Resear"
type input "Industry 4.0 -University - Researc"
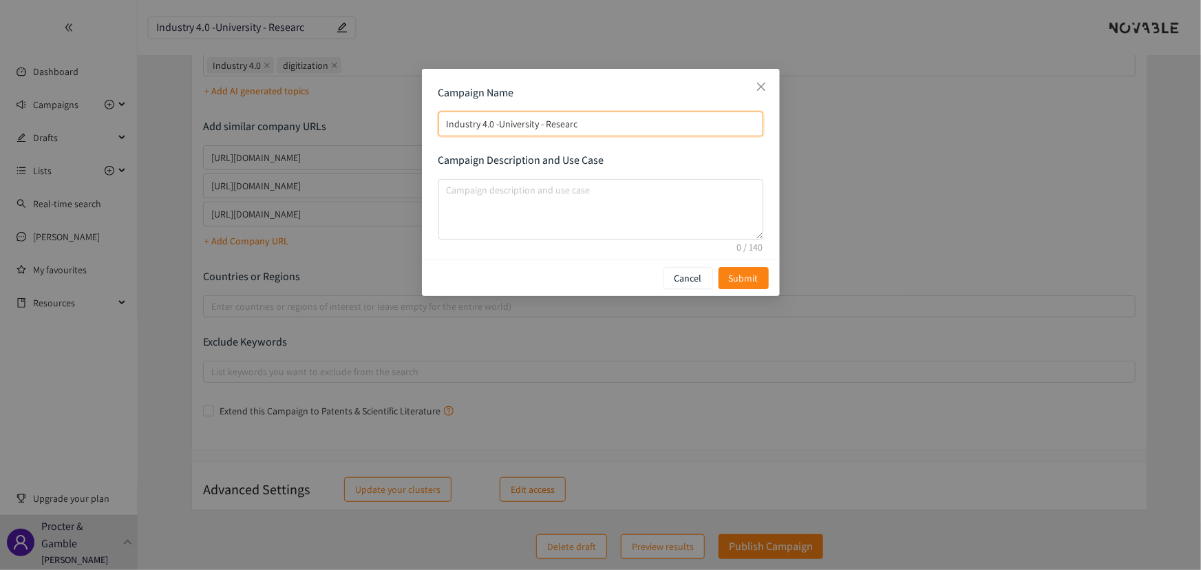
type input "Industry 4.0 -University - Research"
type input "Industry 4.0 -University - Research L"
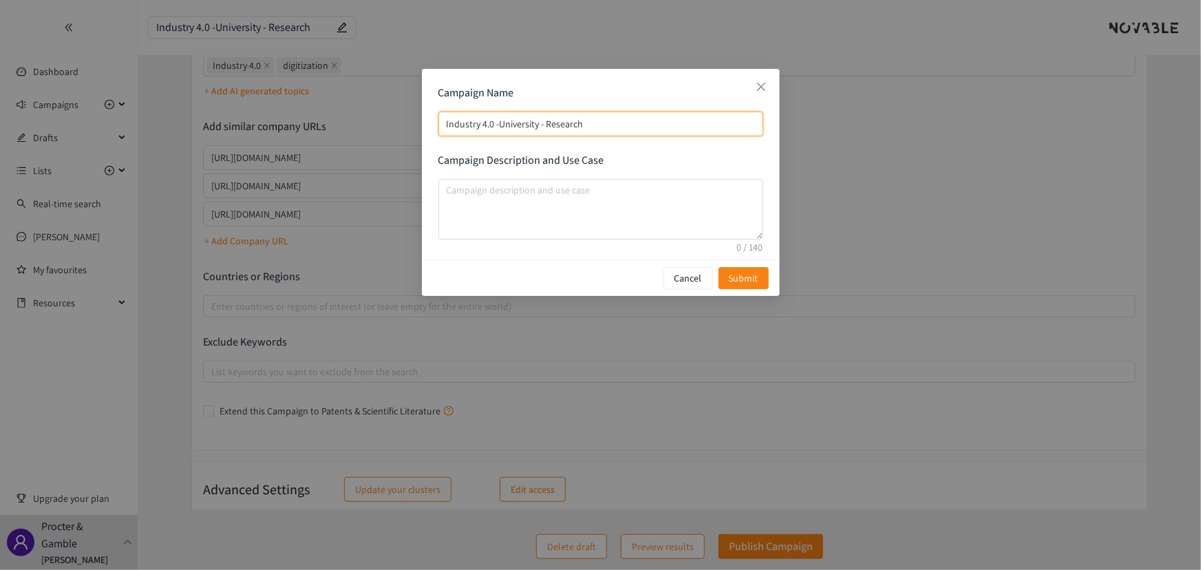
type input "Industry 4.0 -University - Research L"
type input "Industry 4.0 -University - Research La"
type input "Industry 4.0 -University - Research Lab"
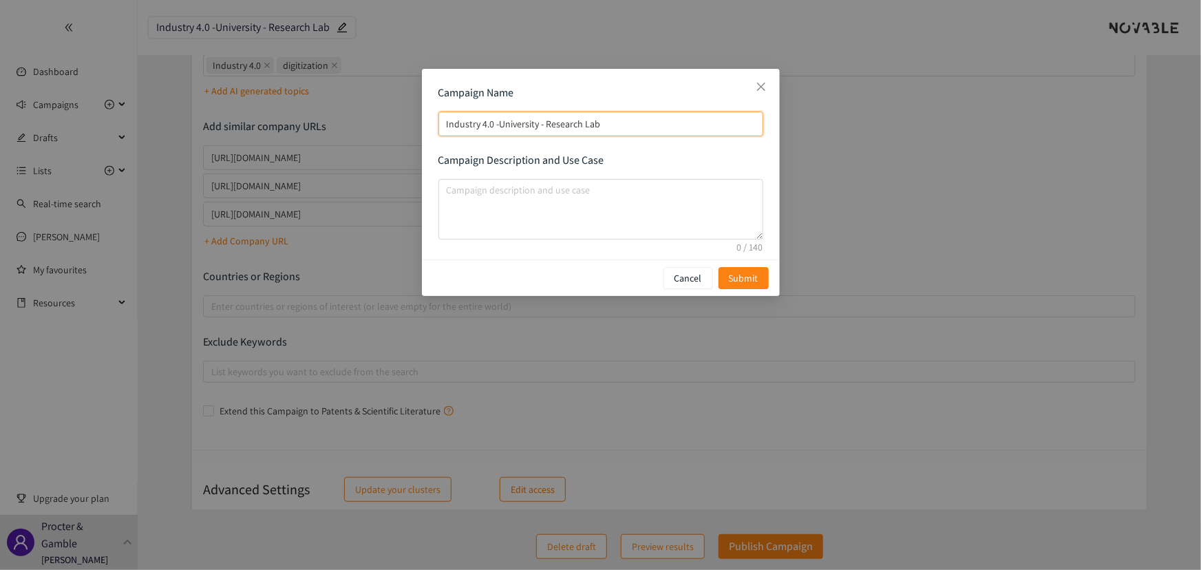
type input "Industry 4.0 -University - Research Labs"
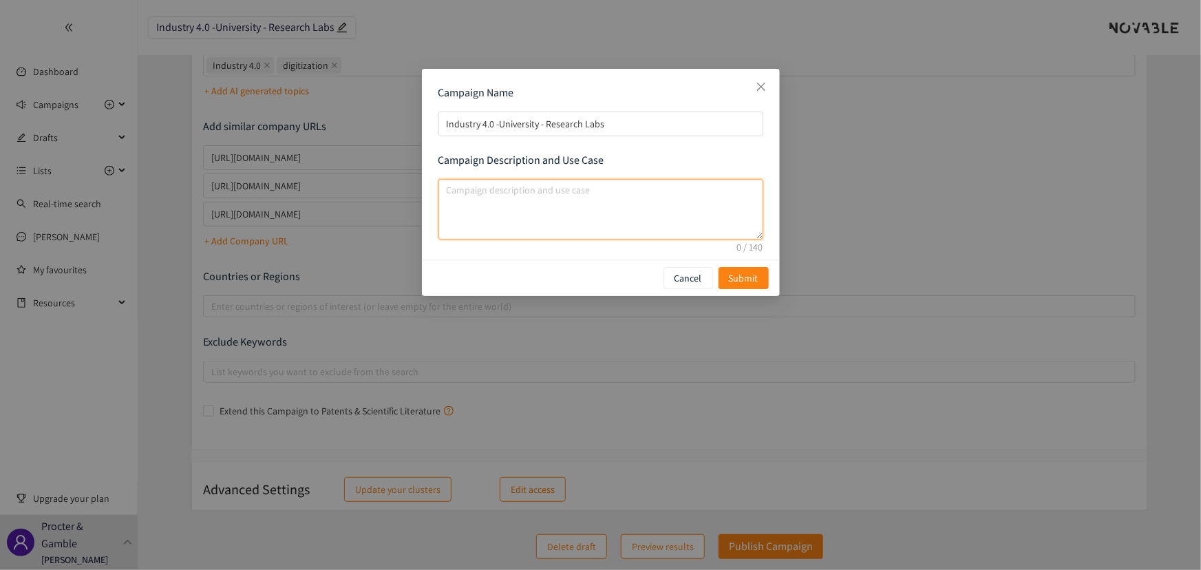
click at [542, 188] on textarea "campaign description and use case" at bounding box center [600, 209] width 325 height 61
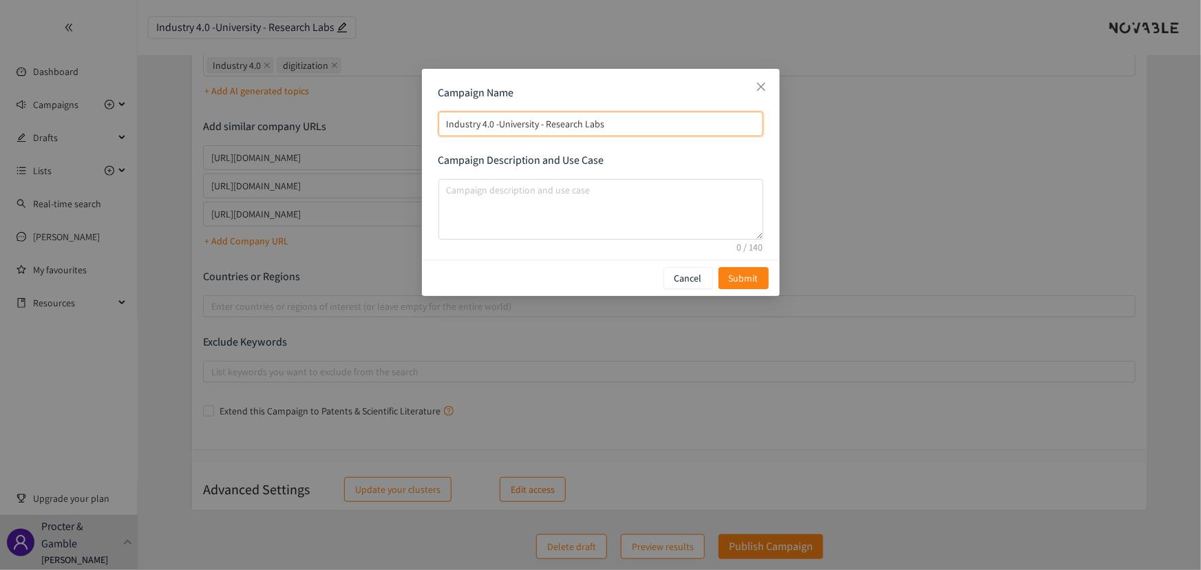
drag, startPoint x: 628, startPoint y: 121, endPoint x: 342, endPoint y: 120, distance: 286.3
click at [342, 120] on div "Campaign Name Industry 4.0 -University - Research Labs Campaign Description and…" at bounding box center [600, 285] width 1201 height 570
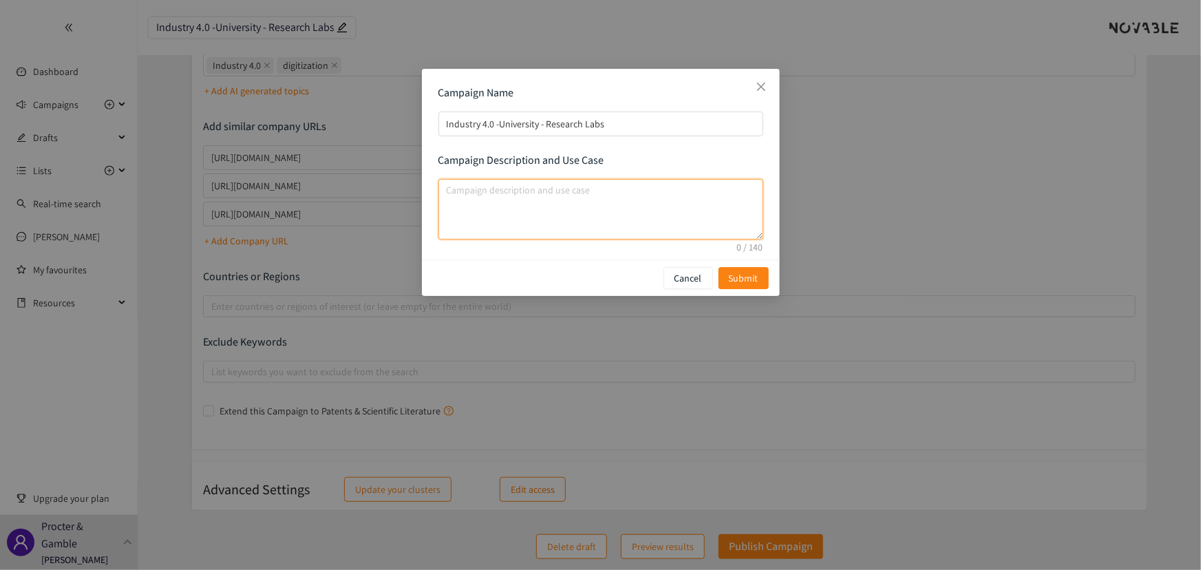
click at [461, 182] on textarea "campaign description and use case" at bounding box center [600, 209] width 325 height 61
paste textarea "Industry 4.0 -University - Research Labs"
type textarea "Industry 4.0 -University - Research Labs"
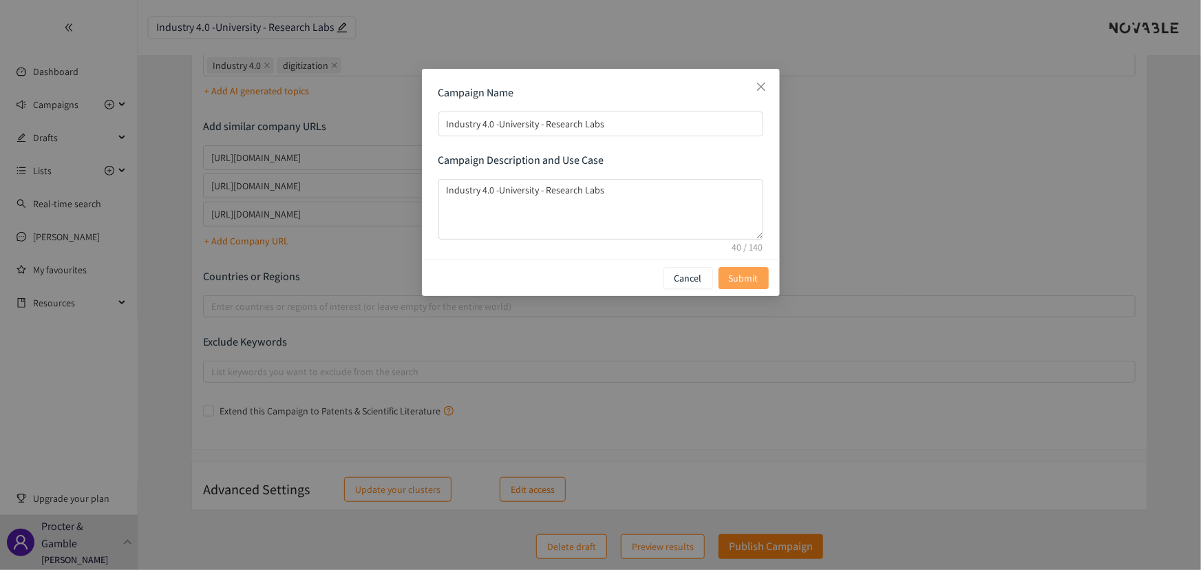
click at [750, 277] on span "Submit" at bounding box center [744, 277] width 30 height 15
